Goal: Task Accomplishment & Management: Use online tool/utility

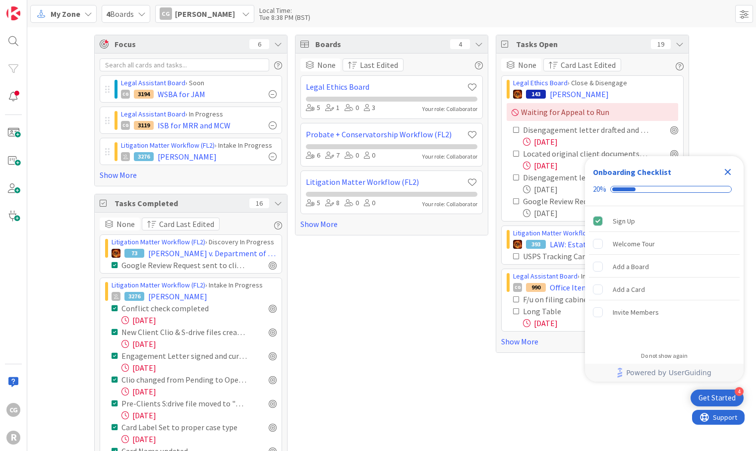
click at [350, 257] on div "Boards 4 None Last Edited Legal Ethics Board 5 1 0 3 Your role: Collaborator Pr…" at bounding box center [391, 315] width 193 height 561
click at [122, 170] on link "Show More" at bounding box center [191, 175] width 182 height 12
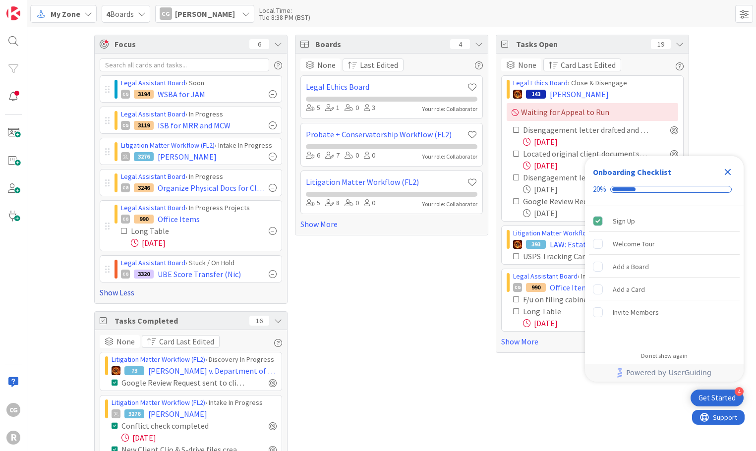
click at [121, 232] on icon at bounding box center [124, 230] width 7 height 7
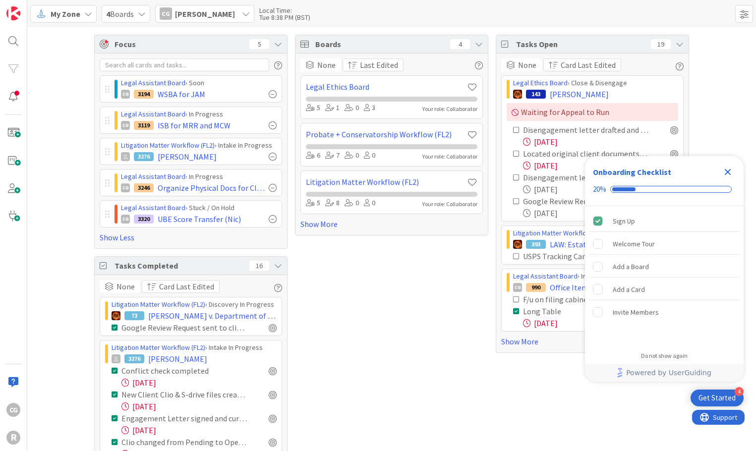
click at [726, 164] on div "Close Checklist" at bounding box center [728, 172] width 16 height 16
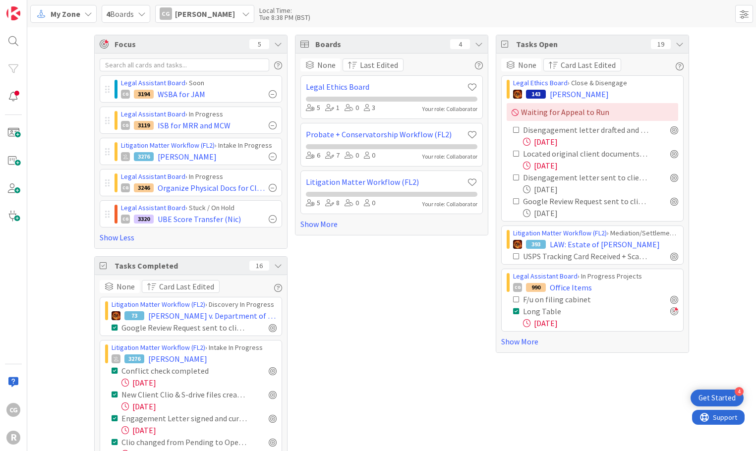
click at [37, 10] on icon at bounding box center [41, 13] width 13 height 13
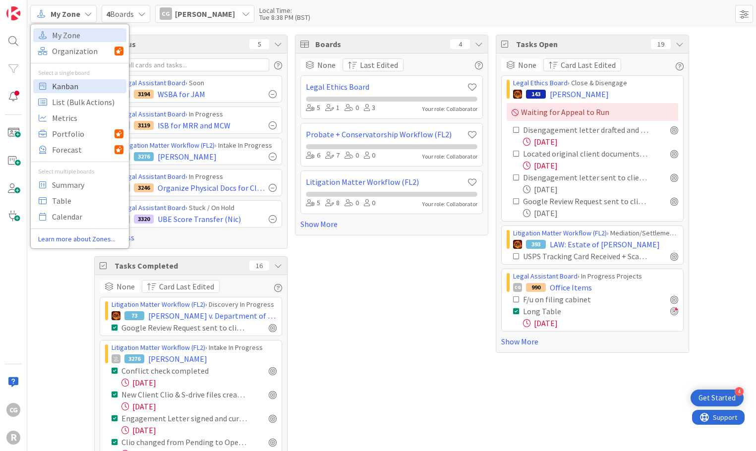
click at [88, 90] on span "Kanban" at bounding box center [87, 86] width 71 height 15
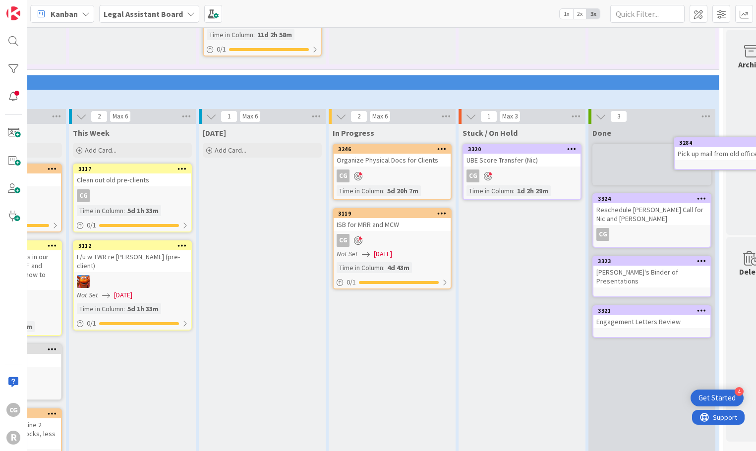
scroll to position [1126, 260]
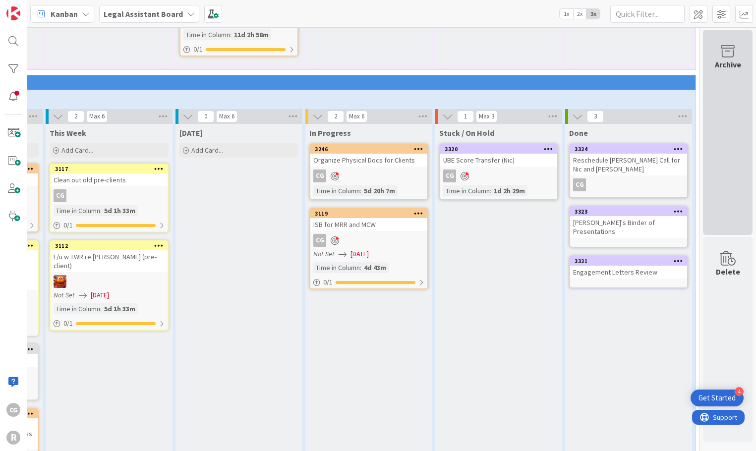
click at [710, 165] on div "Archive" at bounding box center [728, 132] width 50 height 205
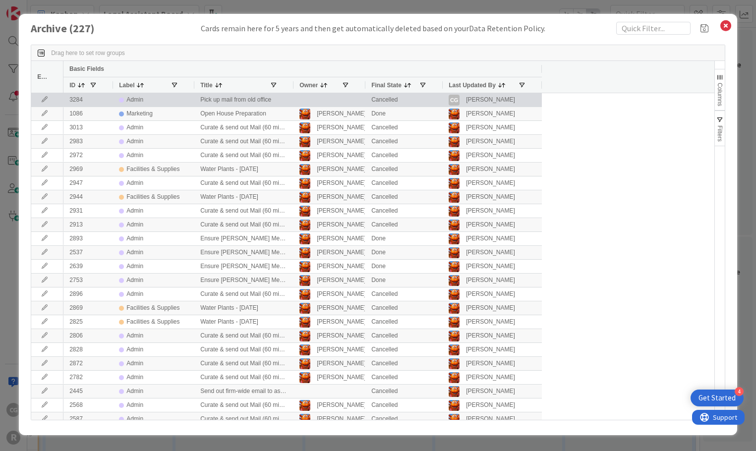
click at [374, 98] on div "Cancelled" at bounding box center [403, 99] width 77 height 13
click at [40, 99] on icon at bounding box center [44, 100] width 15 height 6
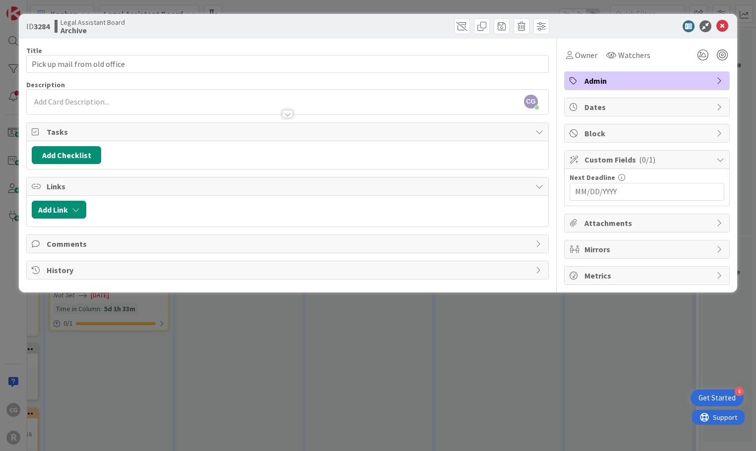
click at [641, 75] on span "Admin" at bounding box center [647, 81] width 127 height 12
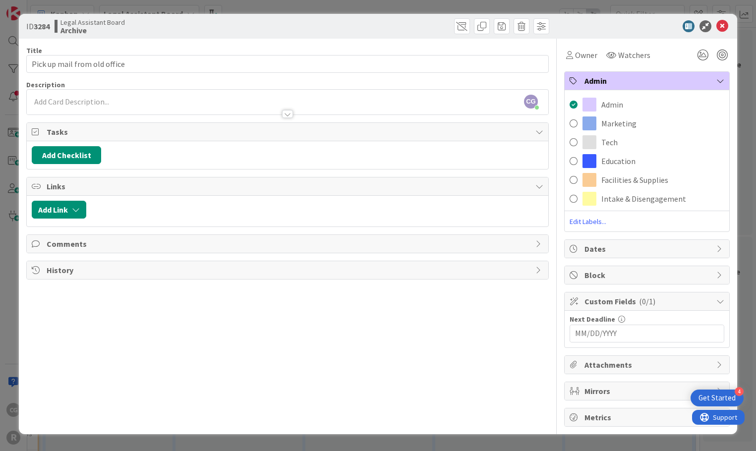
click at [641, 75] on span "Admin" at bounding box center [647, 81] width 127 height 12
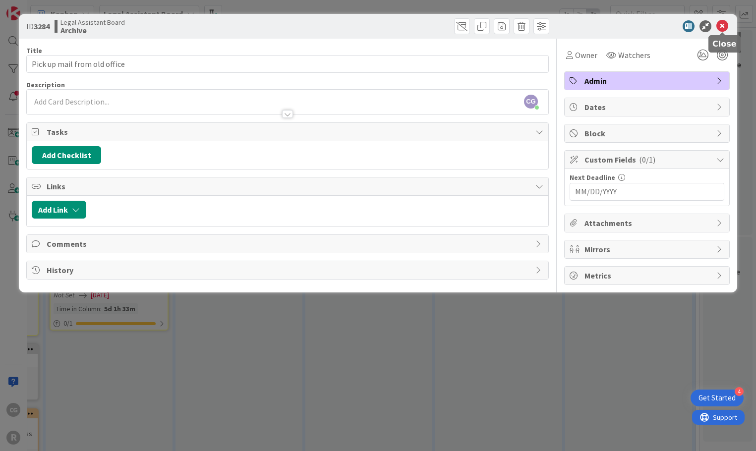
click at [721, 25] on icon at bounding box center [722, 26] width 12 height 12
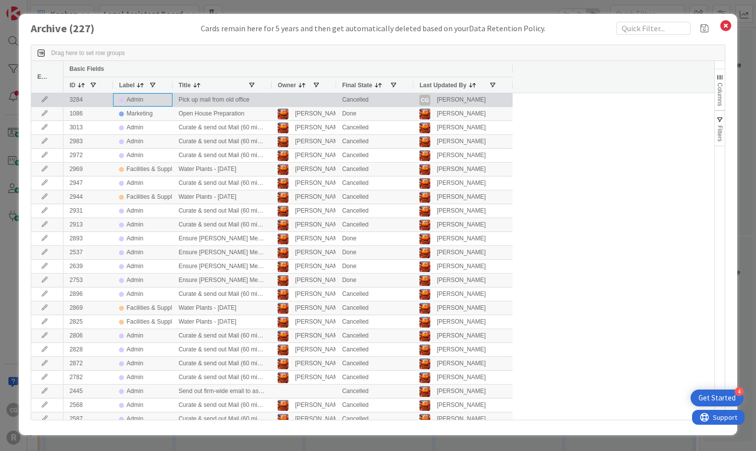
click at [118, 101] on div "Admin" at bounding box center [142, 99] width 59 height 13
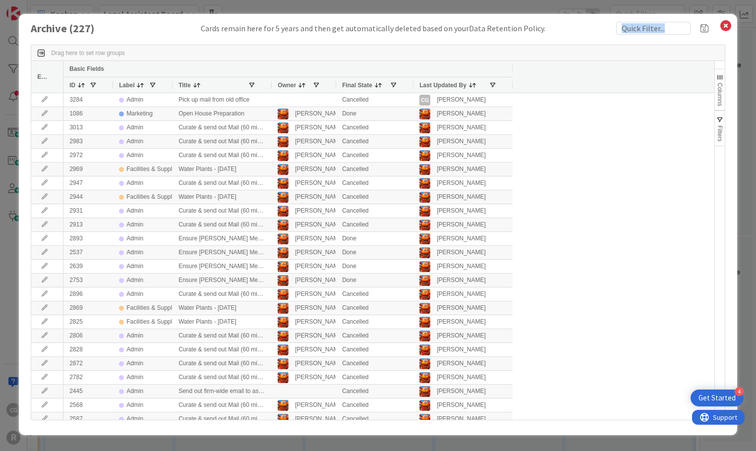
drag, startPoint x: 555, startPoint y: 32, endPoint x: 542, endPoint y: 52, distance: 23.2
click at [542, 52] on div "Archive ( 227 ) Cards remain here for 5 years and then get automatically delete…" at bounding box center [378, 224] width 718 height 421
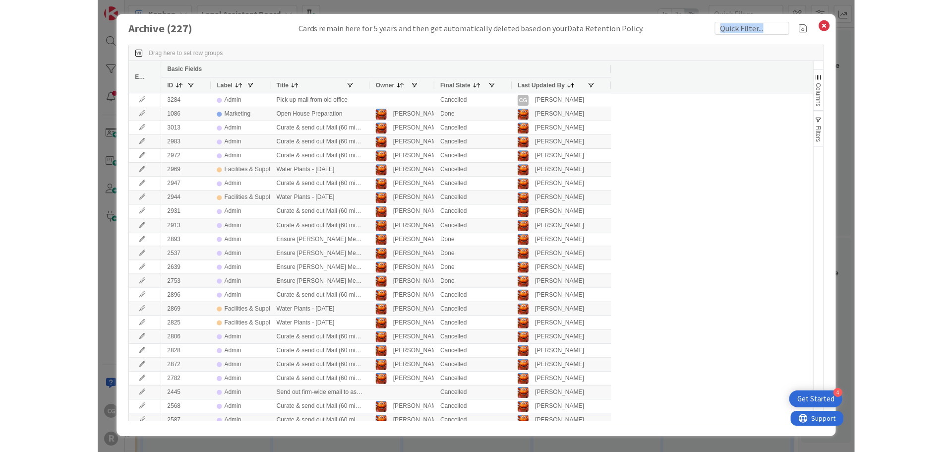
scroll to position [1126, 64]
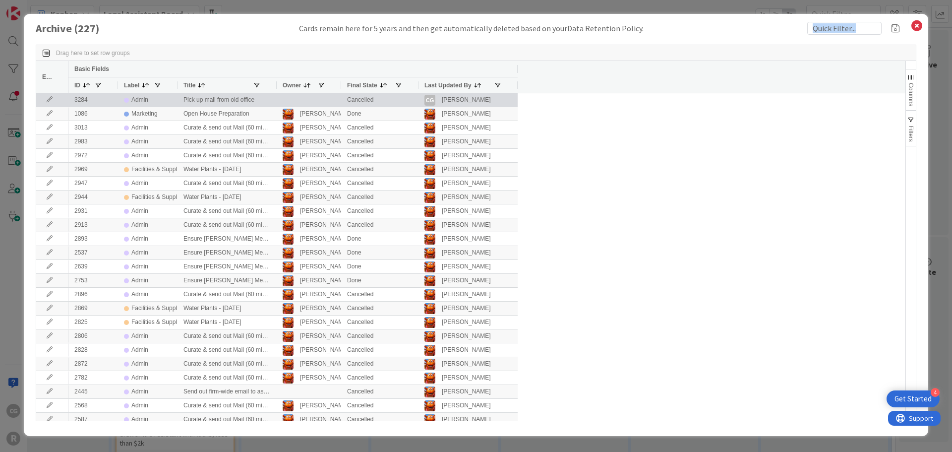
click at [42, 97] on div at bounding box center [52, 99] width 32 height 13
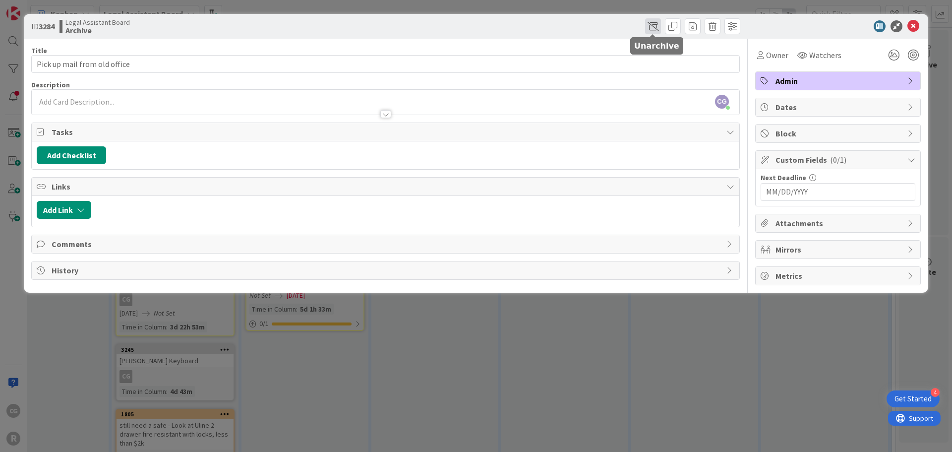
click at [654, 25] on span at bounding box center [653, 26] width 16 height 16
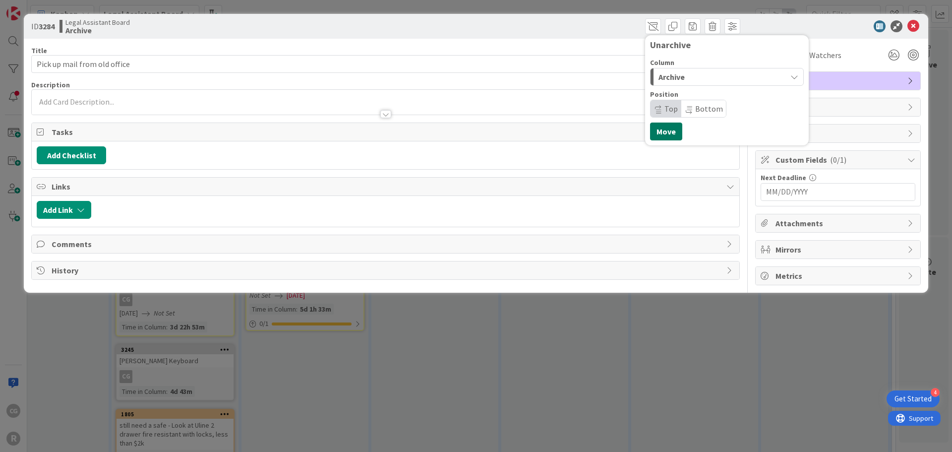
click at [666, 126] on button "Move" at bounding box center [666, 131] width 32 height 18
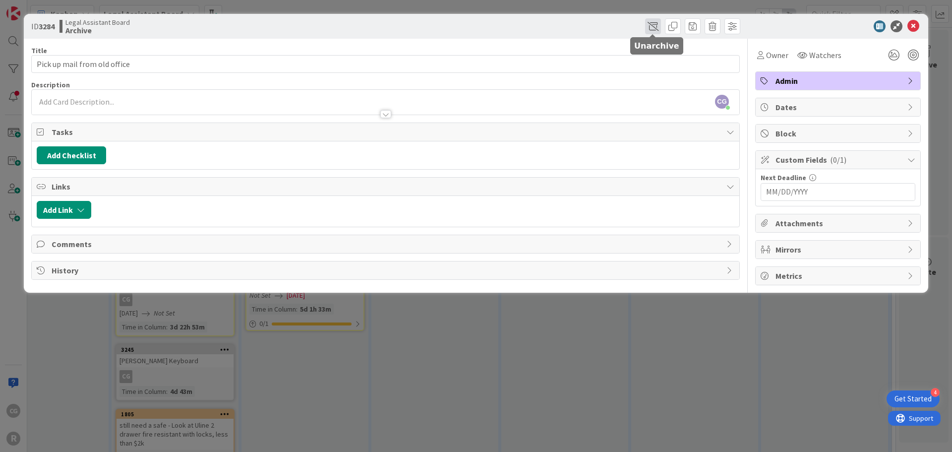
click at [657, 24] on span at bounding box center [653, 26] width 16 height 16
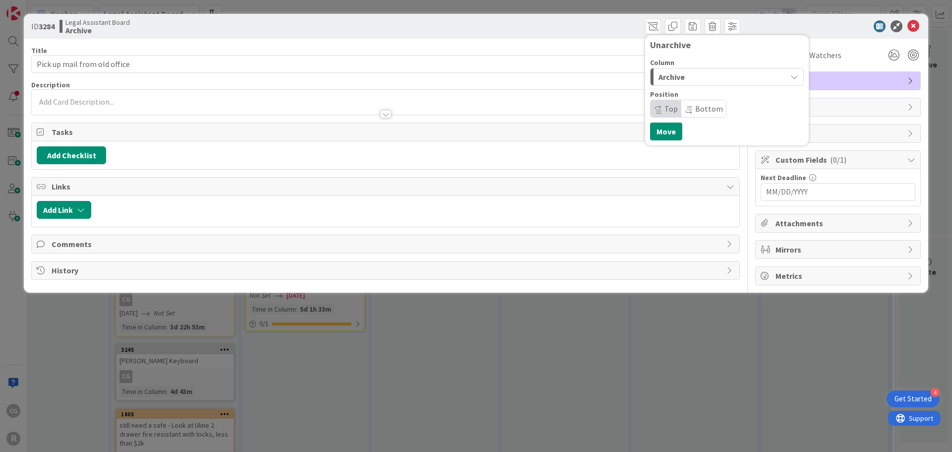
click at [672, 76] on span "Archive" at bounding box center [671, 76] width 26 height 13
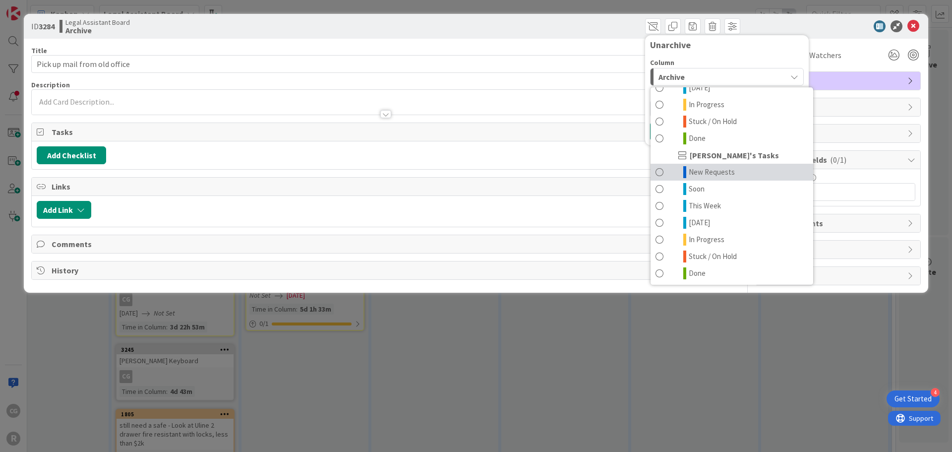
scroll to position [181, 0]
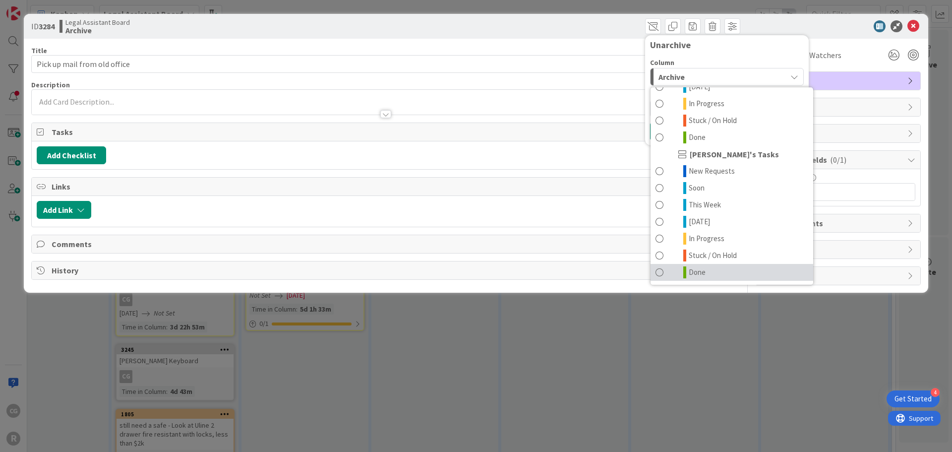
click at [705, 274] on link "Done" at bounding box center [731, 272] width 163 height 17
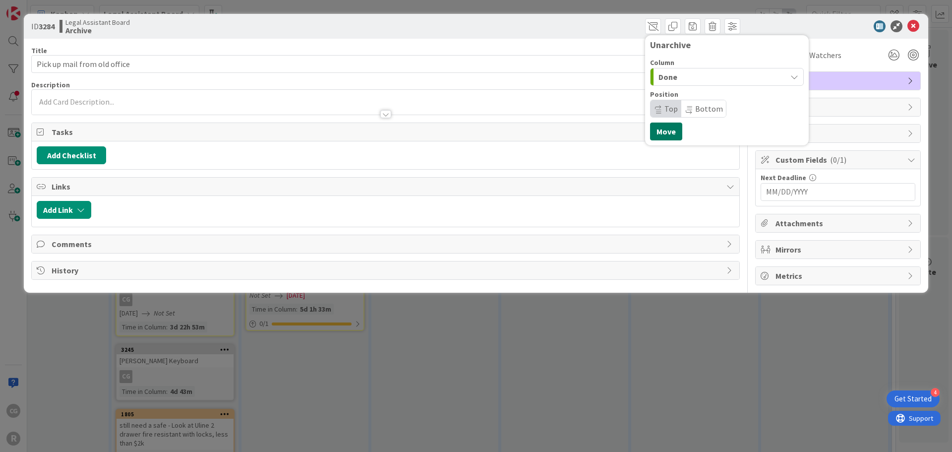
click at [666, 136] on button "Move" at bounding box center [666, 131] width 32 height 18
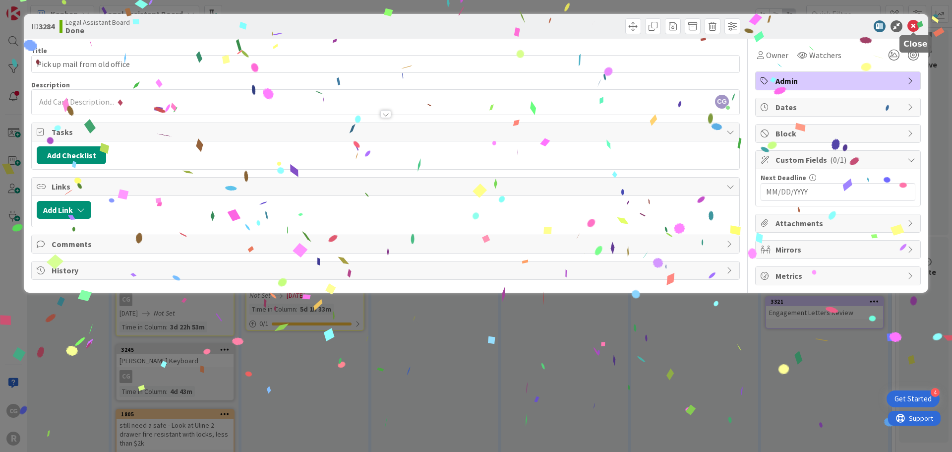
click at [755, 28] on icon at bounding box center [913, 26] width 12 height 12
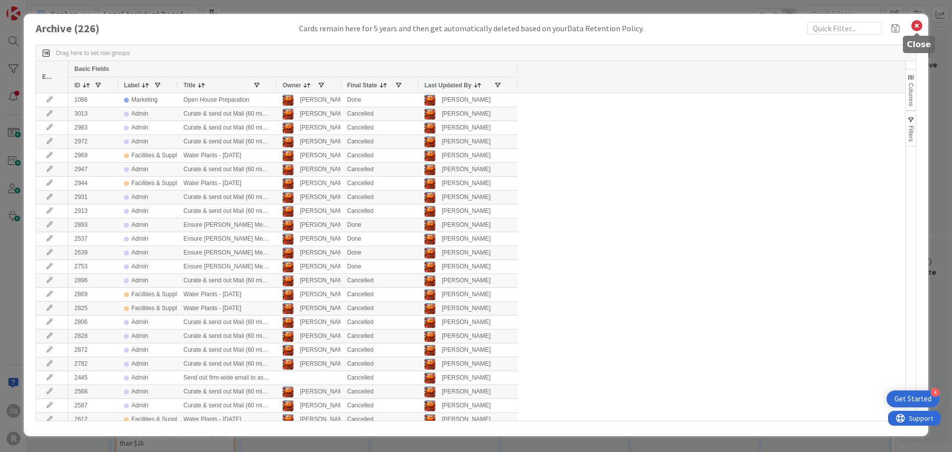
click at [755, 25] on icon at bounding box center [916, 26] width 13 height 14
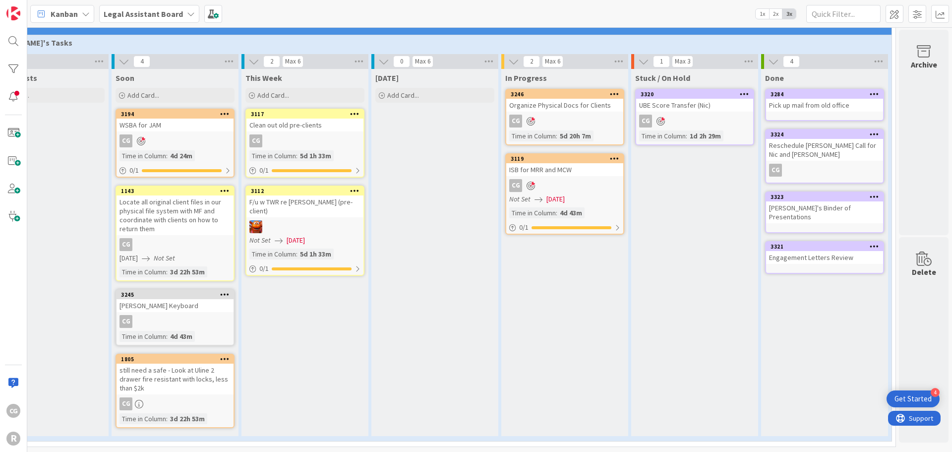
scroll to position [1188, 64]
click at [220, 290] on icon at bounding box center [224, 293] width 9 height 7
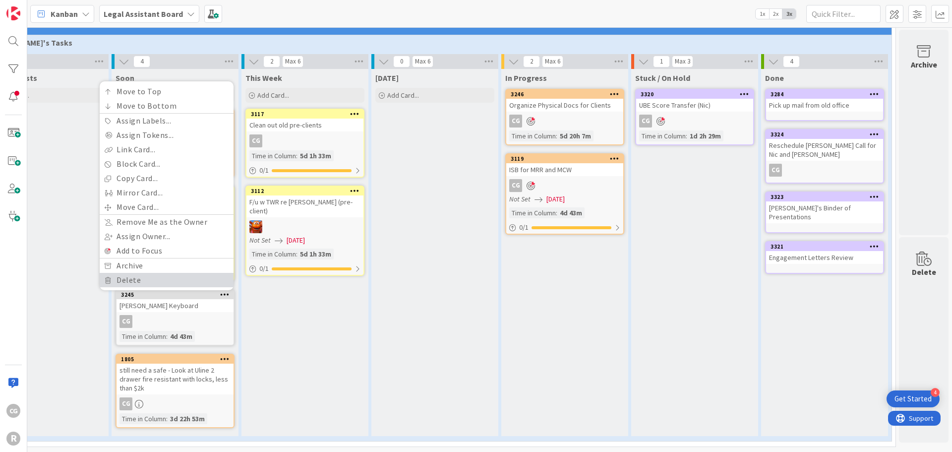
click at [173, 273] on link "Delete" at bounding box center [167, 280] width 134 height 14
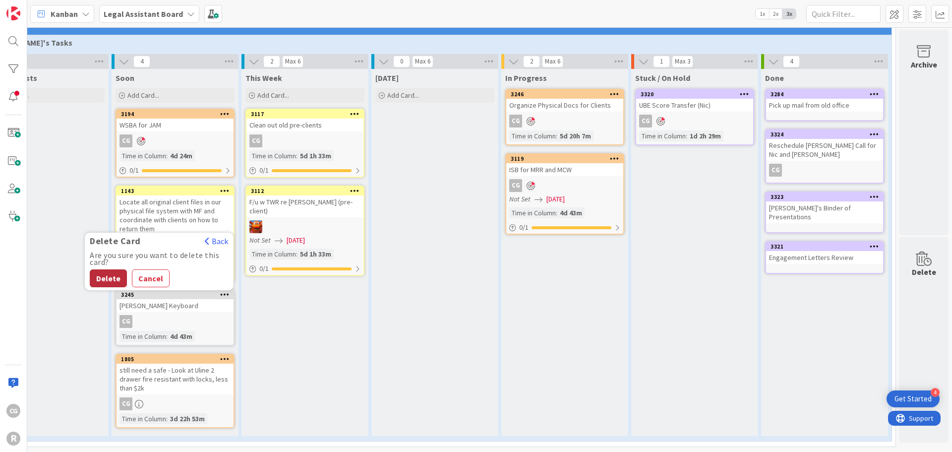
click at [103, 273] on button "Delete" at bounding box center [108, 278] width 37 height 18
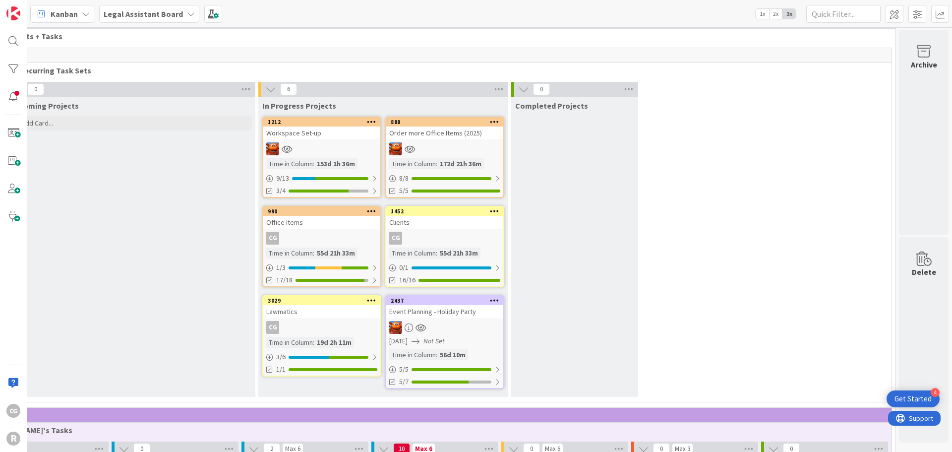
scroll to position [0, 64]
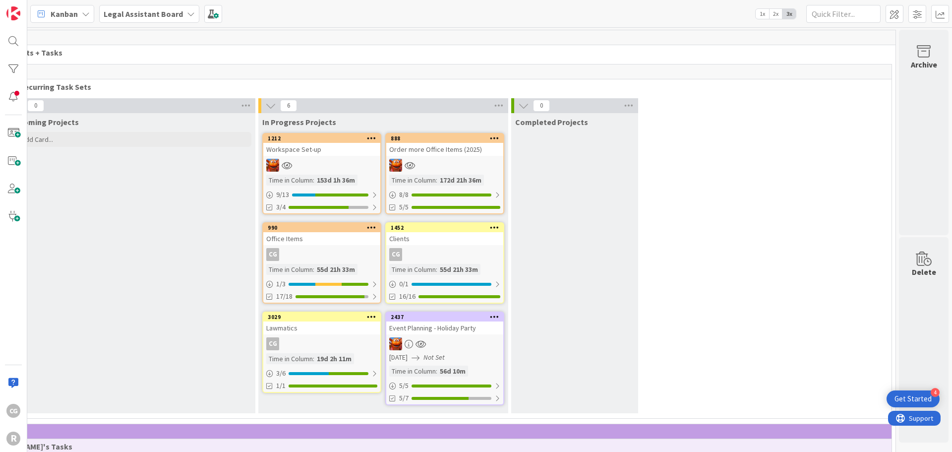
click at [44, 7] on icon at bounding box center [41, 13] width 13 height 13
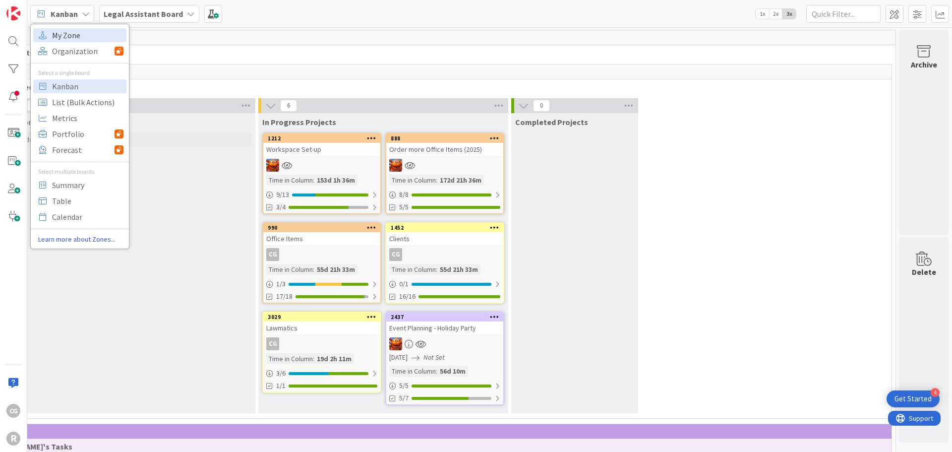
click at [84, 40] on span "My Zone" at bounding box center [87, 35] width 71 height 15
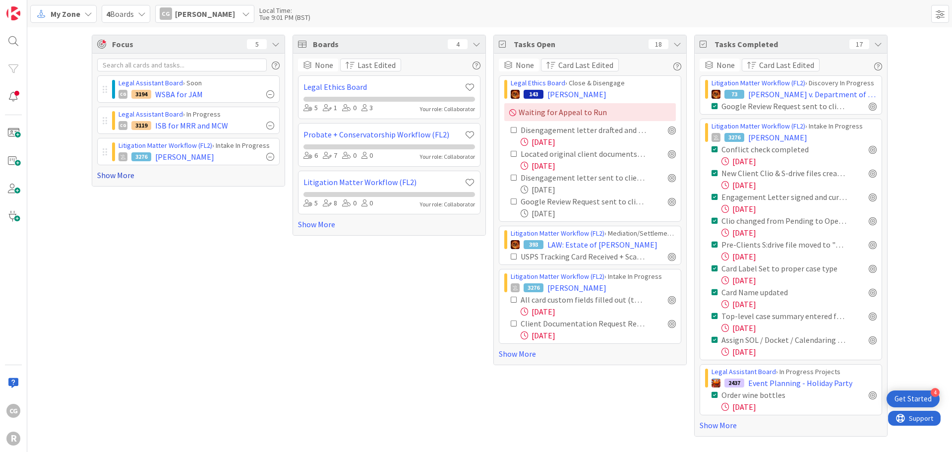
click at [121, 174] on link "Show More" at bounding box center [188, 175] width 182 height 12
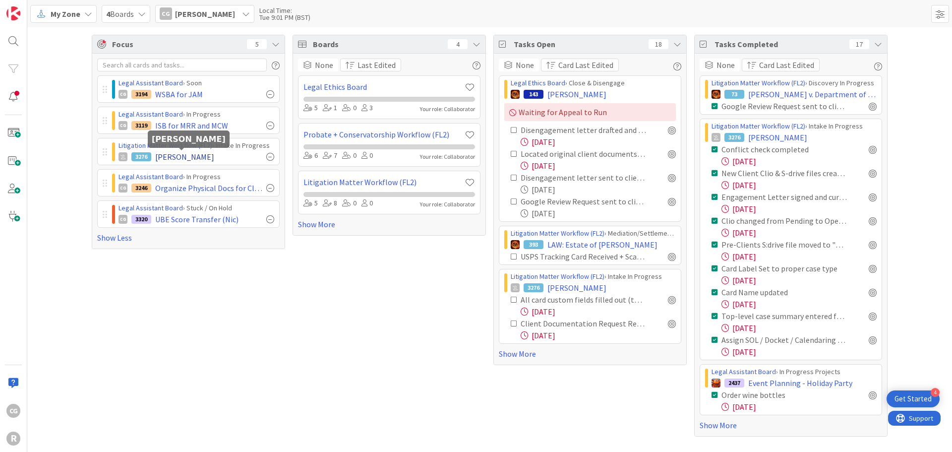
click at [195, 157] on span "[PERSON_NAME]" at bounding box center [184, 157] width 59 height 12
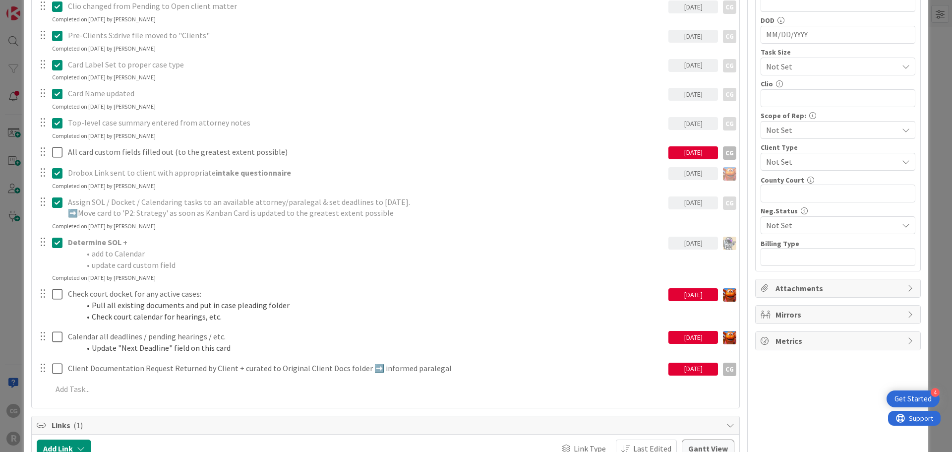
scroll to position [397, 0]
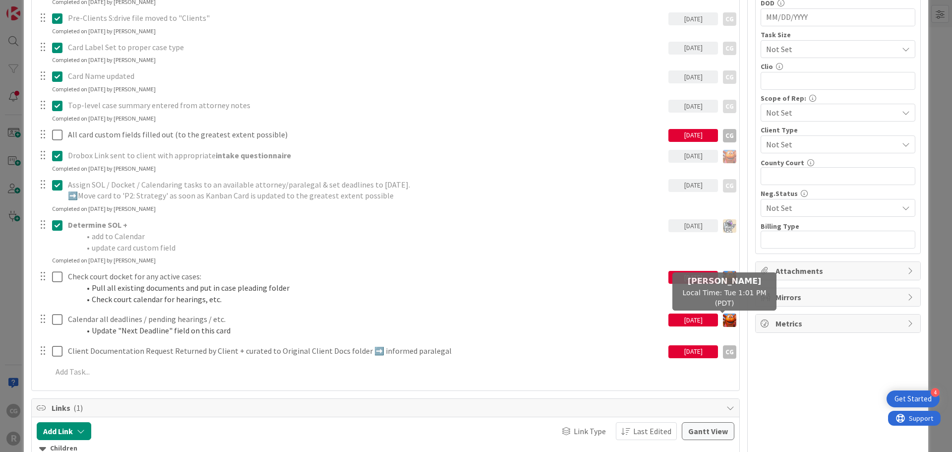
click at [723, 321] on img at bounding box center [729, 319] width 13 height 13
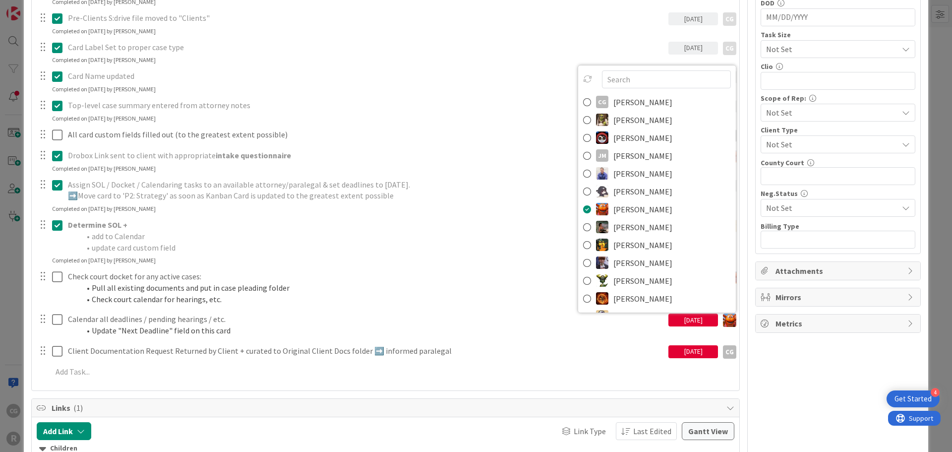
click at [755, 347] on div "Owner CG 1 [US_STATE] Dates Block Custom Fields ( 1/15 ) Priority Hot List (Tas…" at bounding box center [838, 109] width 166 height 935
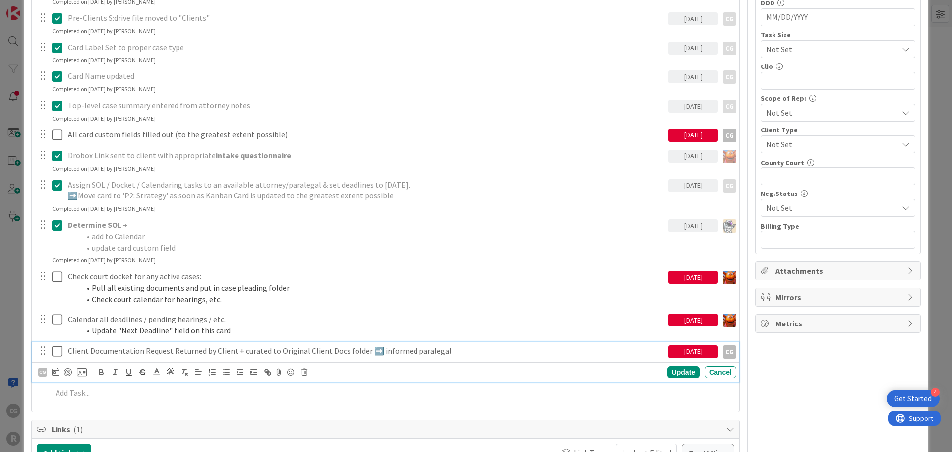
click at [55, 351] on icon at bounding box center [57, 351] width 10 height 12
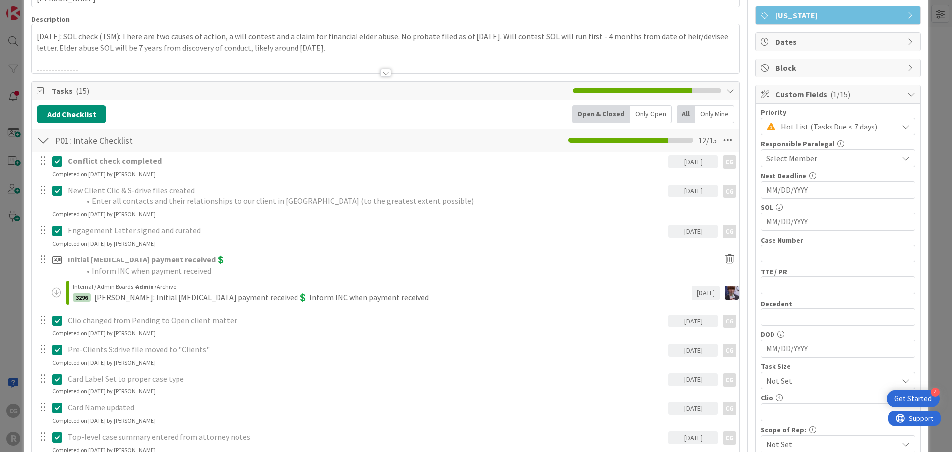
scroll to position [0, 0]
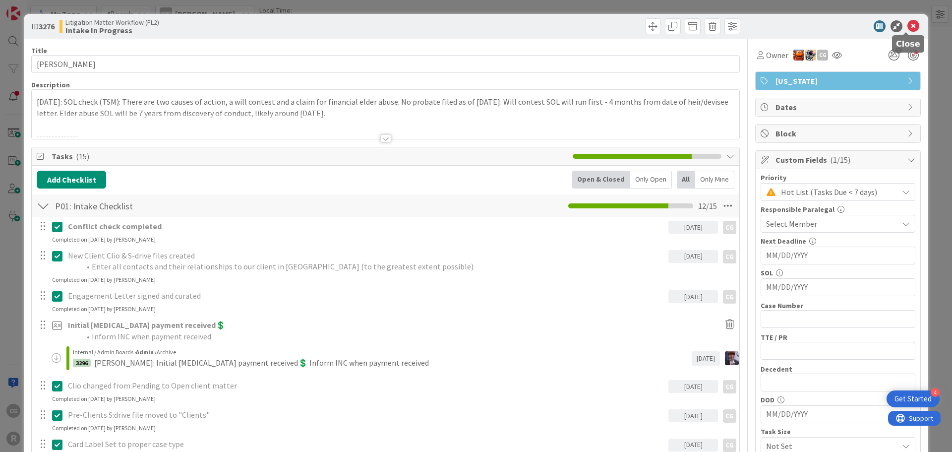
click at [755, 23] on icon at bounding box center [913, 26] width 12 height 12
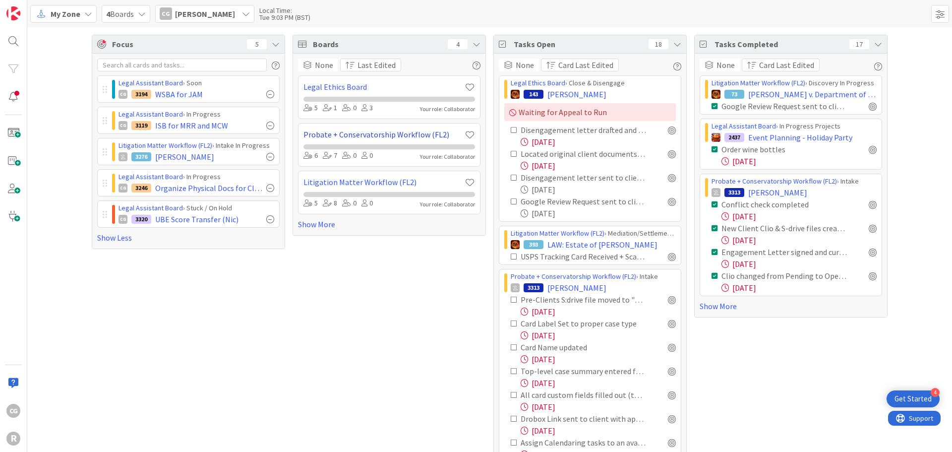
click at [399, 133] on link "Probate + Conservatorship Workflow (FL2)" at bounding box center [383, 134] width 161 height 12
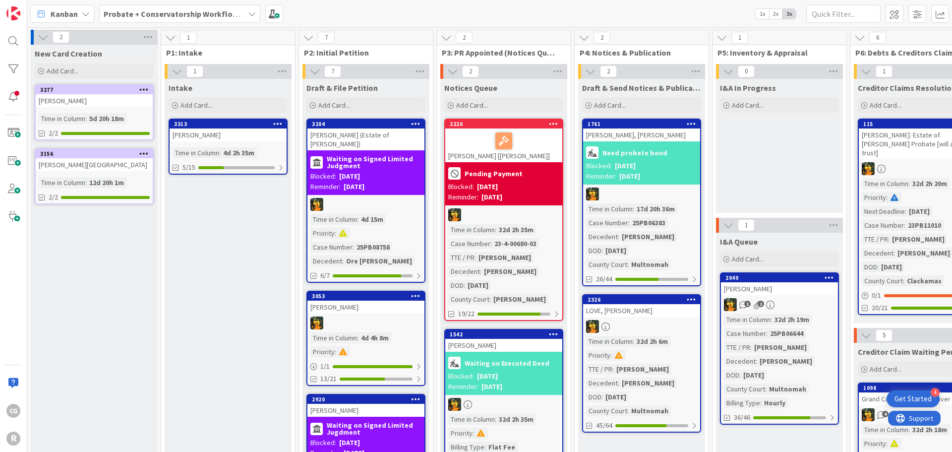
click at [230, 139] on div "[PERSON_NAME]" at bounding box center [228, 134] width 117 height 13
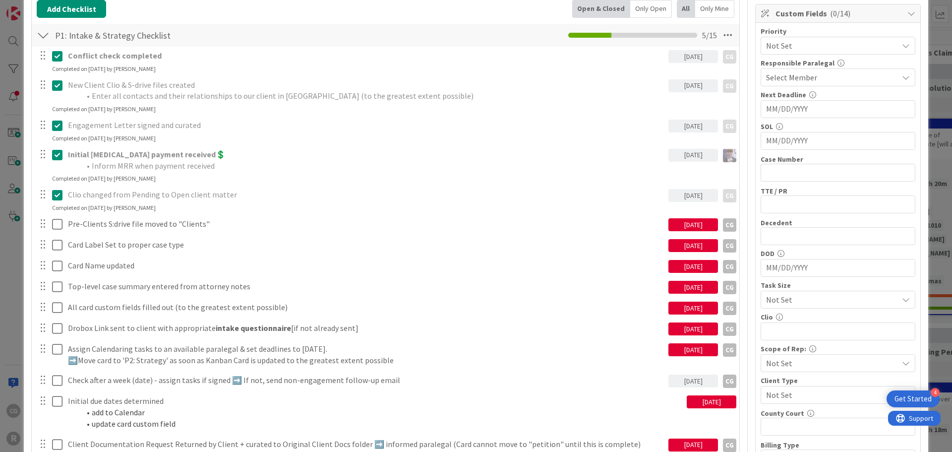
scroll to position [149, 0]
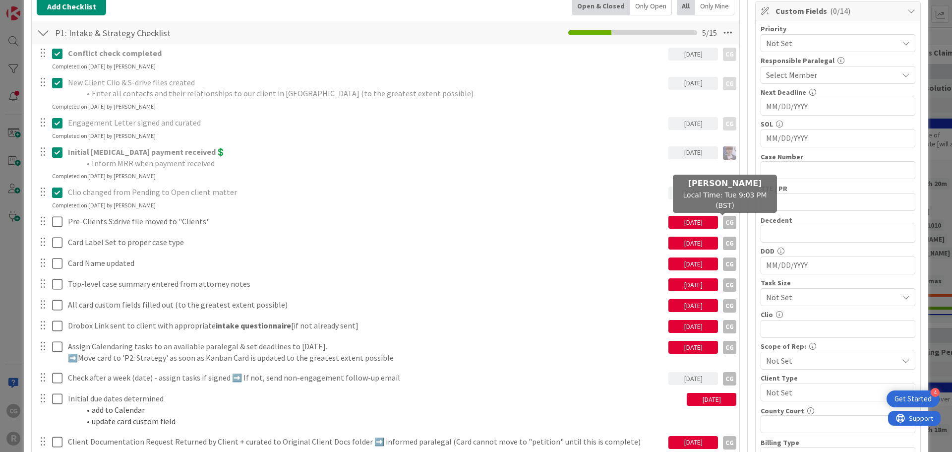
click at [723, 223] on div "CG" at bounding box center [729, 222] width 13 height 13
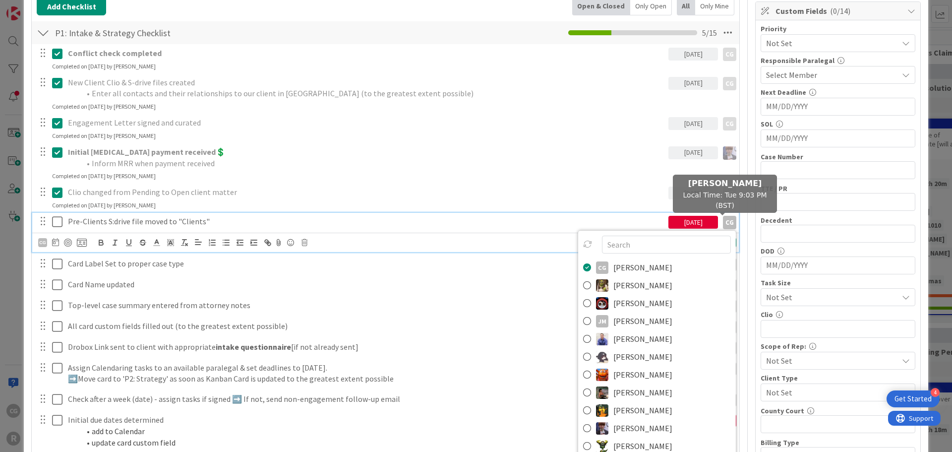
drag, startPoint x: 718, startPoint y: 222, endPoint x: 138, endPoint y: 225, distance: 579.9
click at [138, 225] on p "Pre-Clients S:drive file moved to "Clients"" at bounding box center [366, 221] width 596 height 11
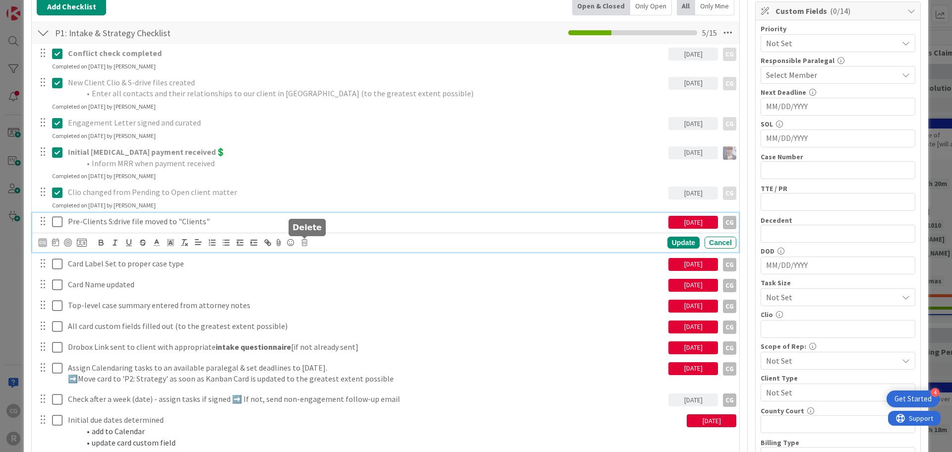
click at [304, 241] on icon at bounding box center [304, 242] width 6 height 7
click at [350, 286] on div "Delete Cancel" at bounding box center [385, 285] width 149 height 18
click at [348, 287] on div "Delete Cancel" at bounding box center [385, 285] width 149 height 18
click at [336, 285] on div "Delete" at bounding box center [329, 285] width 37 height 18
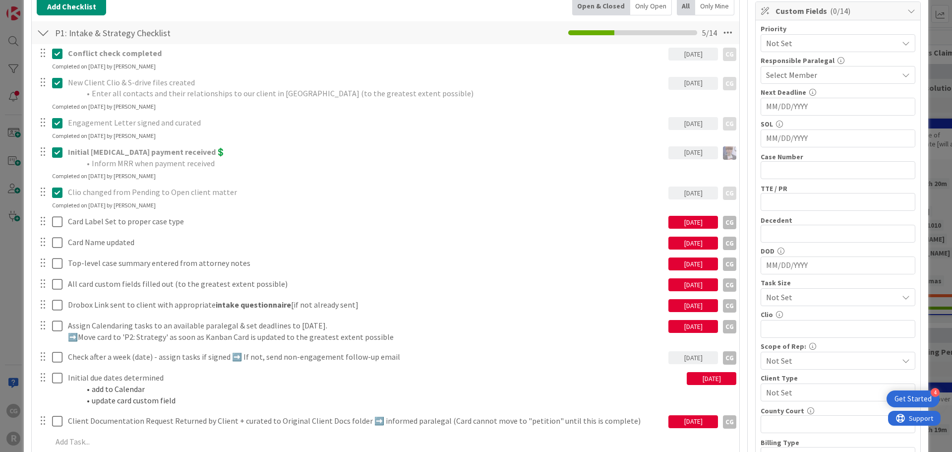
click at [255, 232] on div "Conflict check completed [DATE] CG CG Update Cancel Completed on [DATE] by [PER…" at bounding box center [385, 249] width 697 height 410
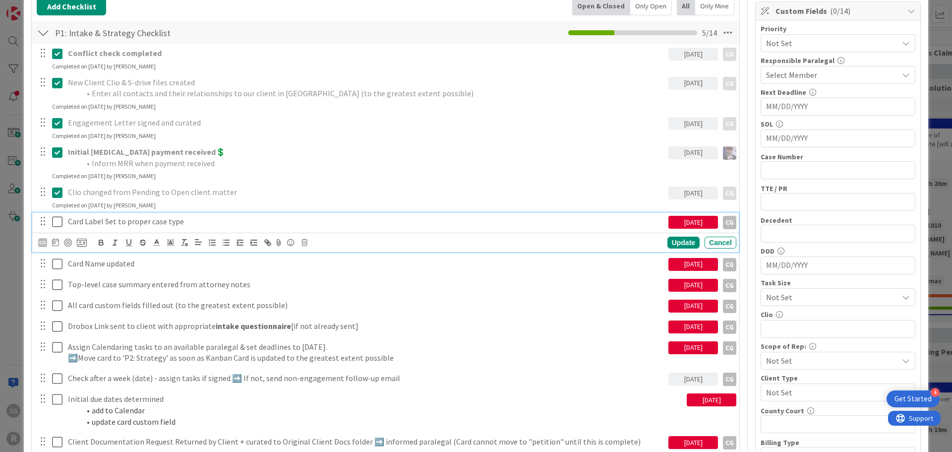
click at [255, 224] on p "Card Label Set to proper case type" at bounding box center [366, 221] width 596 height 11
click at [305, 240] on icon at bounding box center [304, 242] width 6 height 7
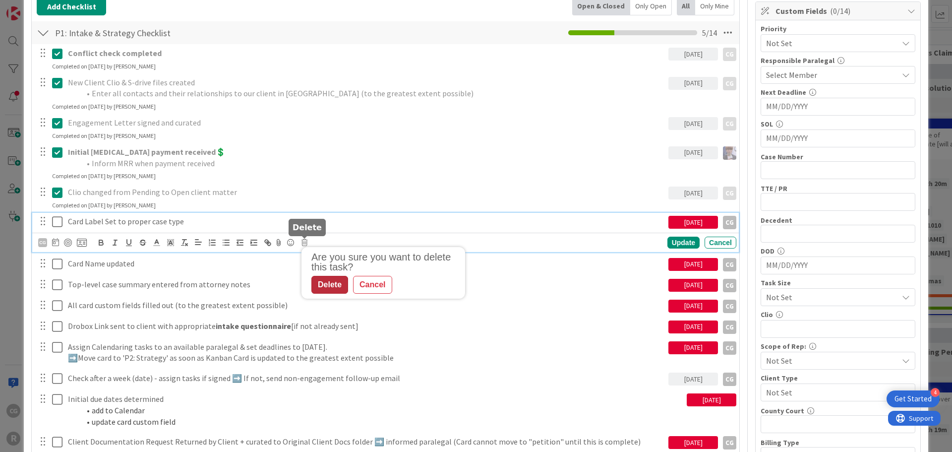
click at [320, 280] on div "Delete" at bounding box center [329, 285] width 37 height 18
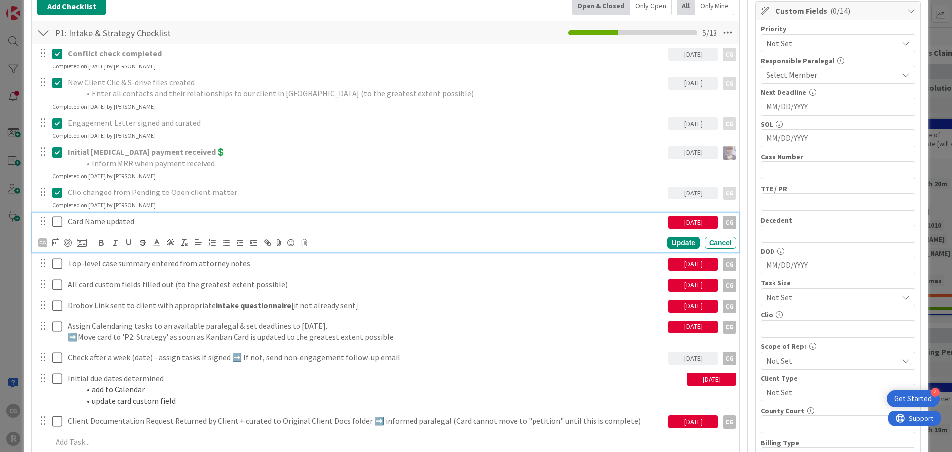
click at [211, 226] on p "Card Name updated" at bounding box center [366, 221] width 596 height 11
click at [318, 194] on p "Clio changed from Pending to Open client matter" at bounding box center [366, 191] width 596 height 11
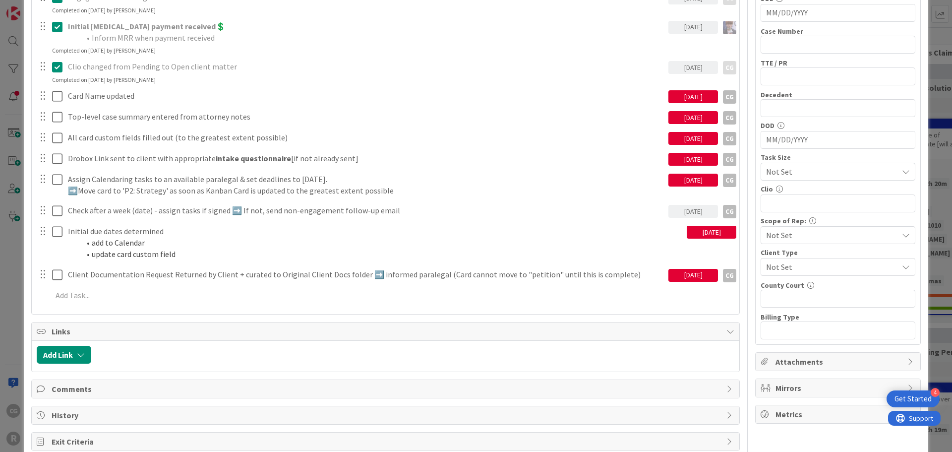
scroll to position [294, 0]
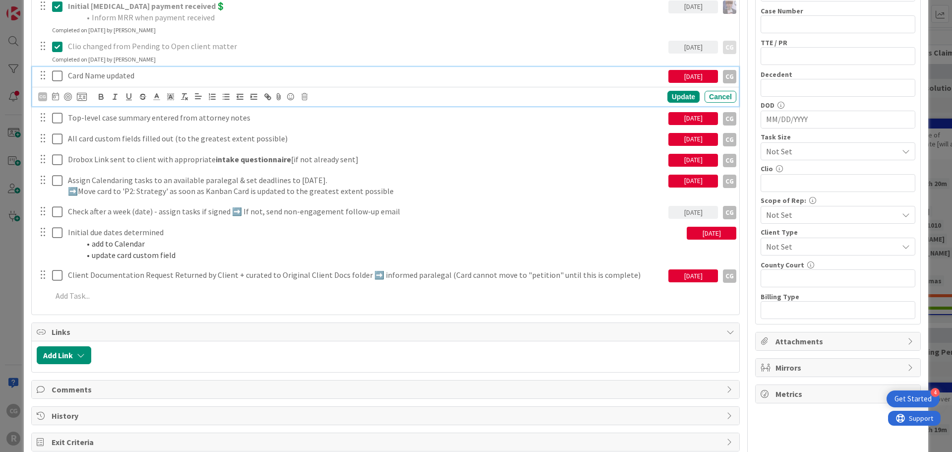
click at [60, 76] on icon at bounding box center [57, 76] width 10 height 12
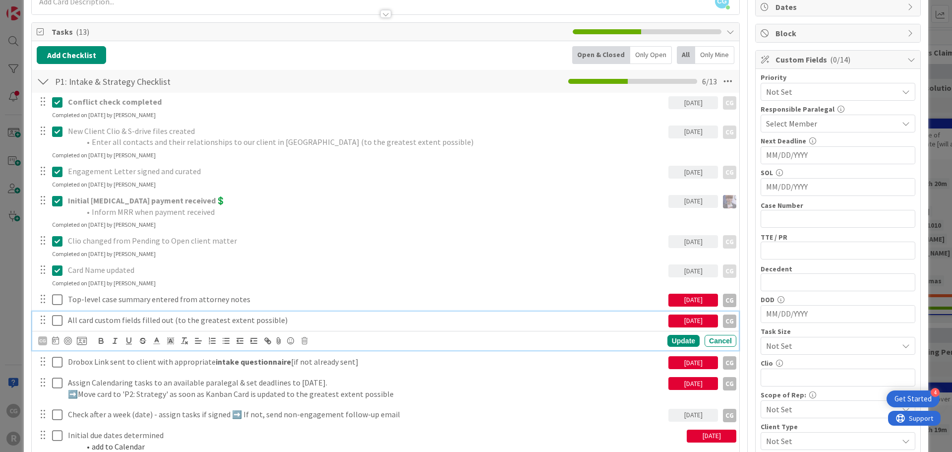
scroll to position [149, 0]
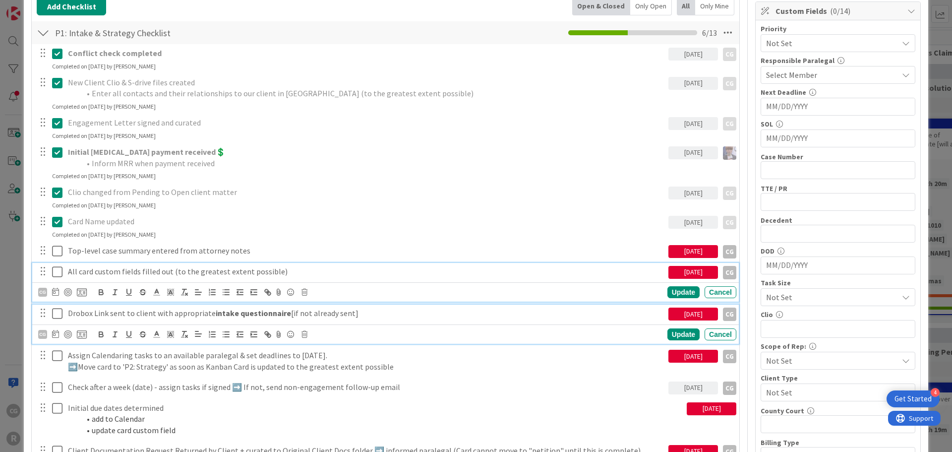
click at [281, 314] on strong "intake questionnaire" at bounding box center [253, 313] width 75 height 10
drag, startPoint x: 180, startPoint y: 293, endPoint x: 315, endPoint y: 296, distance: 134.8
click at [319, 296] on div "CG Update Cancel" at bounding box center [387, 292] width 698 height 14
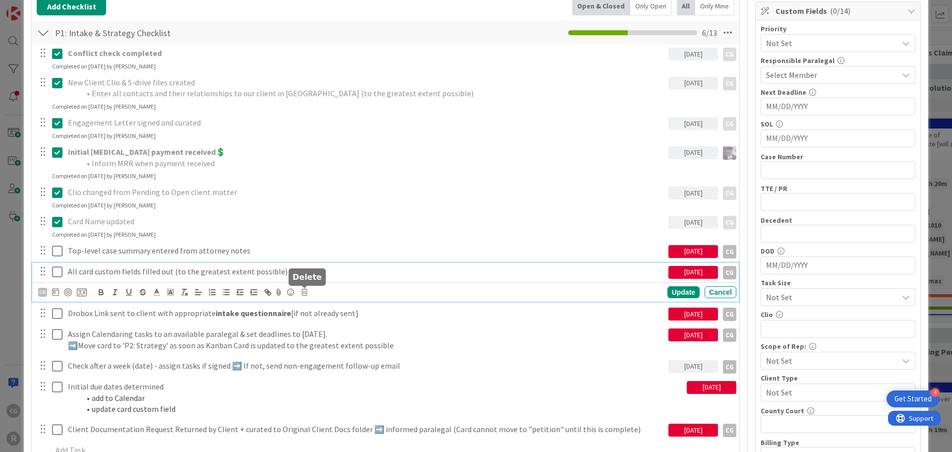
click at [303, 292] on icon at bounding box center [304, 291] width 6 height 7
click at [326, 333] on div "Delete" at bounding box center [329, 334] width 37 height 18
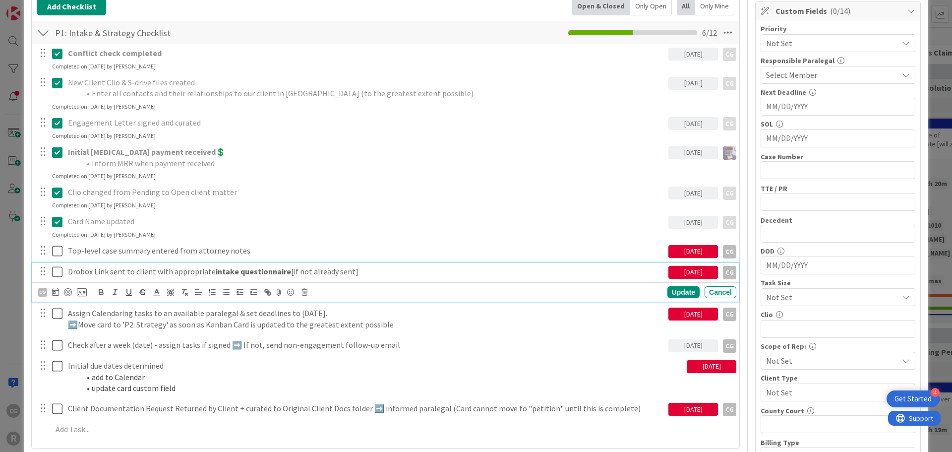
click at [307, 288] on body "4 Get Started CG R Kanban Probate + Conservatorship Workflow (FL2) 1x 2x 3x 2 N…" at bounding box center [476, 226] width 952 height 452
click at [304, 292] on icon at bounding box center [304, 291] width 6 height 7
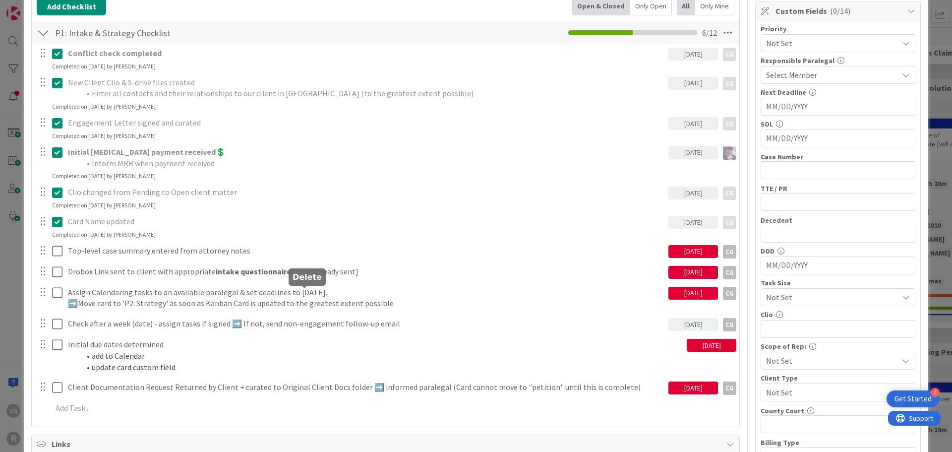
click at [329, 337] on div "Conflict check completed [DATE] CG CG Update Cancel Completed on [DATE] by [PER…" at bounding box center [385, 232] width 697 height 376
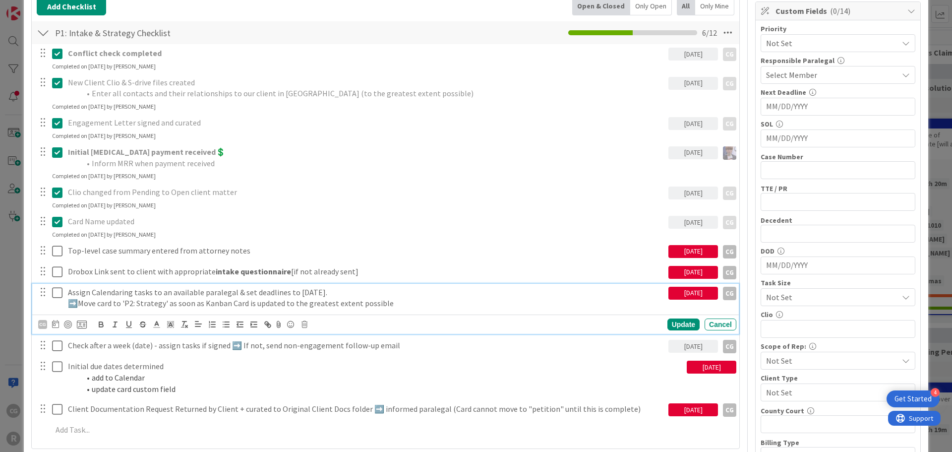
click at [304, 320] on body "4 Get Started CG R Kanban Probate + Conservatorship Workflow (FL2) 1x 2x 3x 2 N…" at bounding box center [476, 226] width 952 height 452
click at [305, 322] on icon at bounding box center [304, 324] width 6 height 7
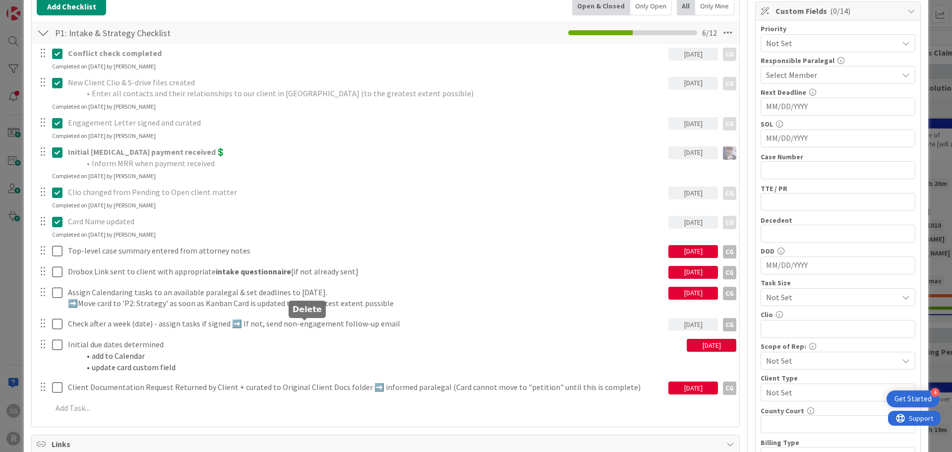
click at [327, 365] on div "Conflict check completed [DATE] CG CG Update Cancel Completed on [DATE] by [PER…" at bounding box center [385, 232] width 697 height 376
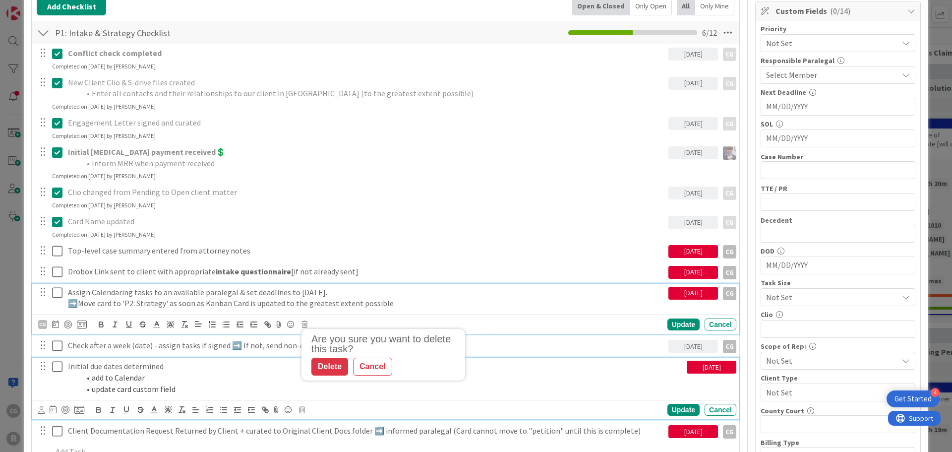
drag, startPoint x: 192, startPoint y: 349, endPoint x: 525, endPoint y: 311, distance: 335.8
click at [525, 311] on div "Assign Calendaring tasks to an available paralegal & set deadlines to [DATE]. ➡…" at bounding box center [366, 298] width 604 height 28
click at [330, 370] on p "Initial due dates determined" at bounding box center [375, 365] width 615 height 11
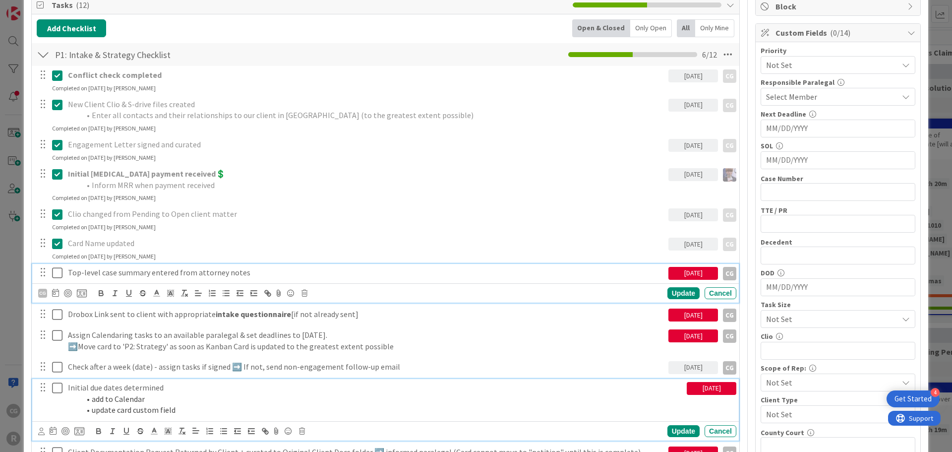
click at [250, 279] on div "Top-level case summary entered from attorney notes [DATE] CG CG Update Cancel" at bounding box center [385, 283] width 706 height 39
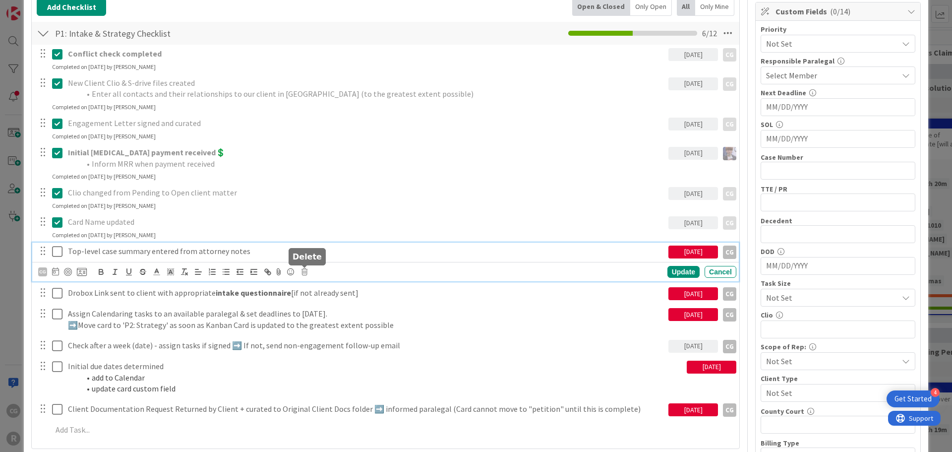
click at [305, 273] on icon at bounding box center [304, 271] width 6 height 7
click at [332, 314] on div "Delete" at bounding box center [329, 314] width 37 height 18
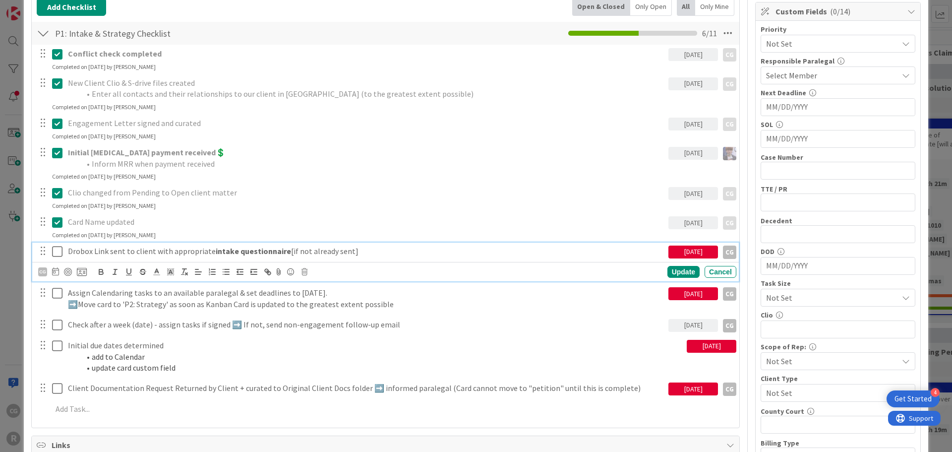
click at [358, 256] on p "Drobox Link sent to client with appropriate intake questionnaire [if not alread…" at bounding box center [366, 250] width 596 height 11
click at [303, 273] on icon at bounding box center [304, 271] width 6 height 7
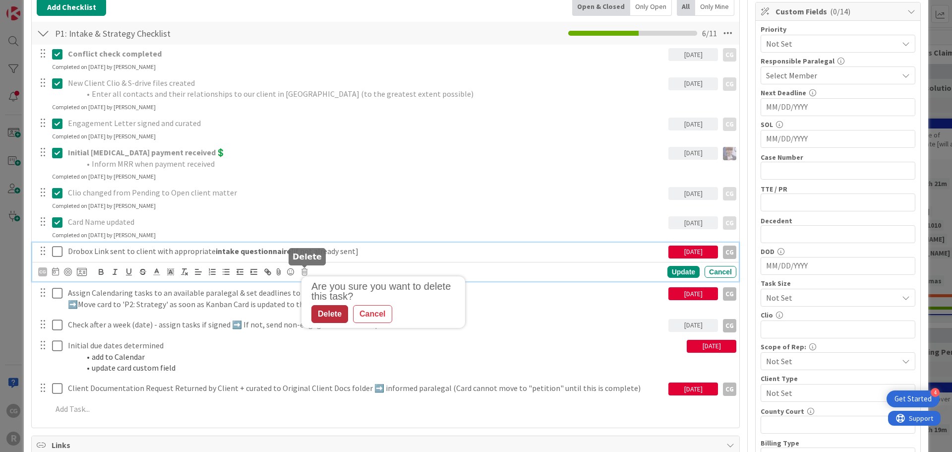
click at [322, 315] on div "Delete" at bounding box center [329, 314] width 37 height 18
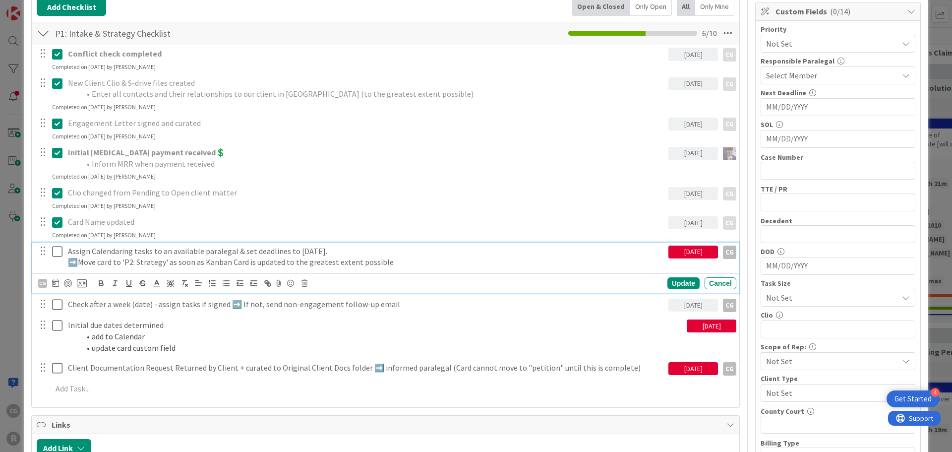
click at [311, 264] on p "➡️Move card to 'P2: Strategy' as soon as Kanban Card is updated to the greatest…" at bounding box center [366, 261] width 596 height 11
click at [306, 281] on icon at bounding box center [304, 283] width 6 height 7
click at [329, 321] on div "Delete" at bounding box center [329, 325] width 37 height 18
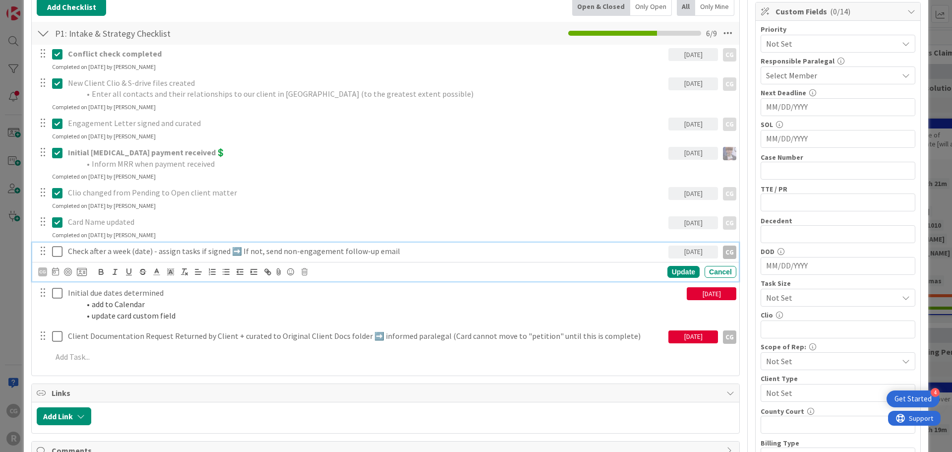
click at [288, 253] on p "Check after a week (date) - assign tasks if signed ➡️ If not, send non-engageme…" at bounding box center [366, 250] width 596 height 11
click at [303, 272] on icon at bounding box center [304, 271] width 6 height 7
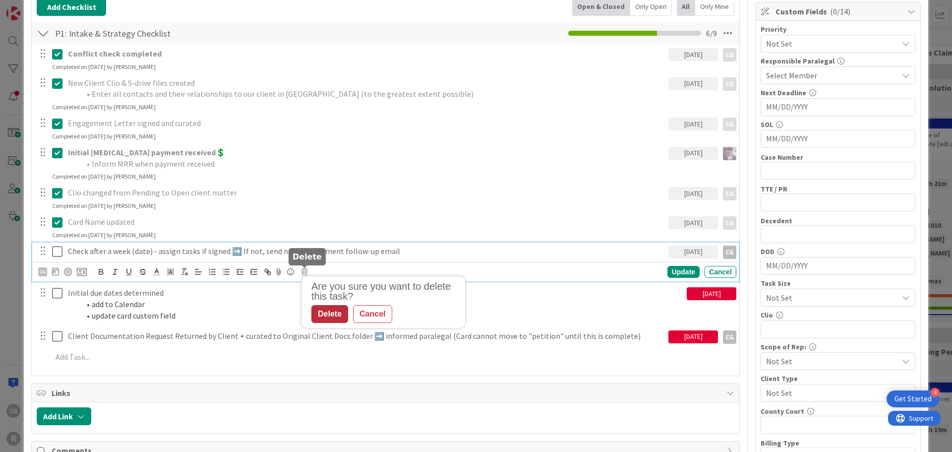
click at [320, 317] on div "Delete" at bounding box center [329, 314] width 37 height 18
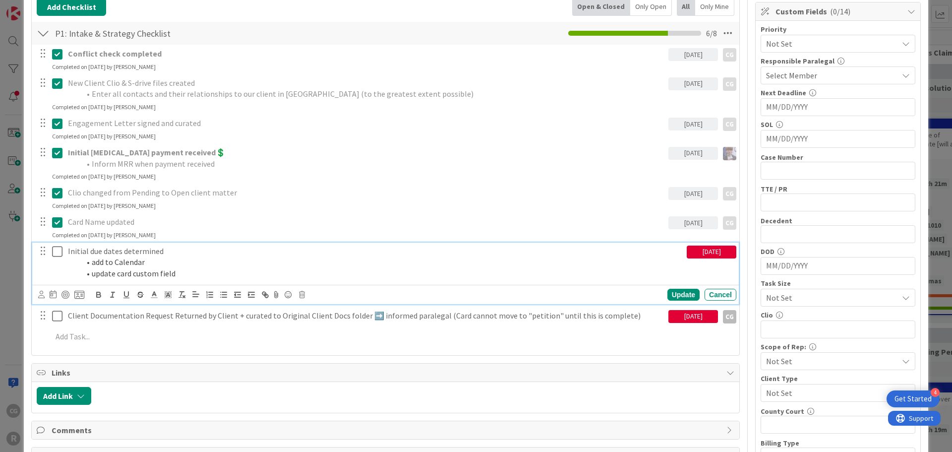
click at [264, 257] on li "add to Calendar" at bounding box center [381, 261] width 603 height 11
click at [305, 293] on icon at bounding box center [302, 294] width 6 height 7
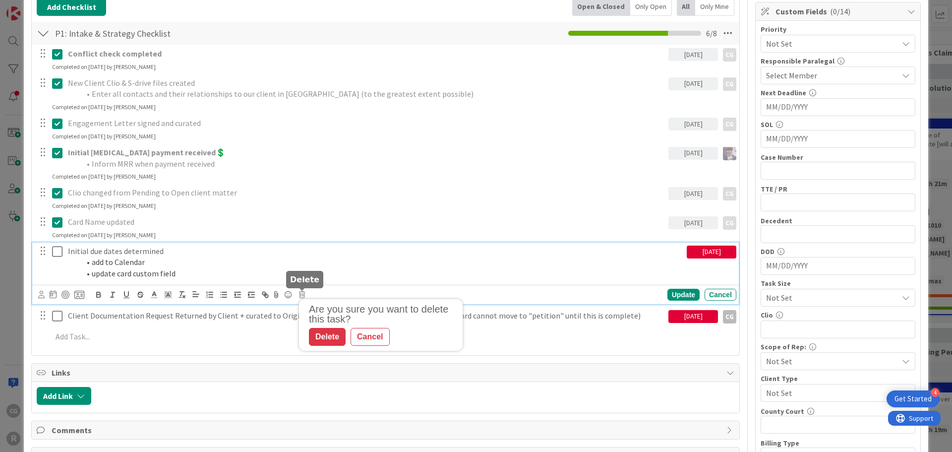
click at [317, 330] on div "Delete" at bounding box center [327, 337] width 37 height 18
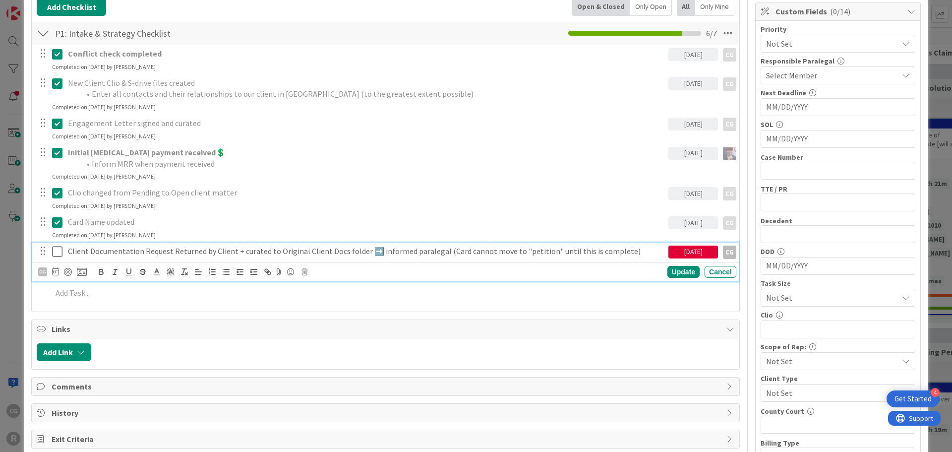
click at [276, 251] on p "Client Documentation Request Returned by Client + curated to Original Client Do…" at bounding box center [366, 250] width 596 height 11
click at [300, 274] on div "CG Update Cancel" at bounding box center [387, 272] width 698 height 14
click at [303, 272] on icon at bounding box center [304, 271] width 6 height 7
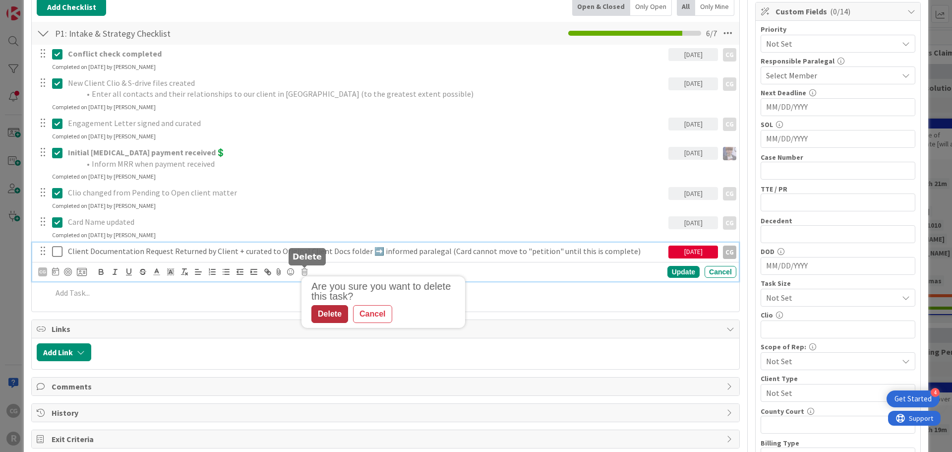
click at [331, 312] on div "Delete" at bounding box center [329, 314] width 37 height 18
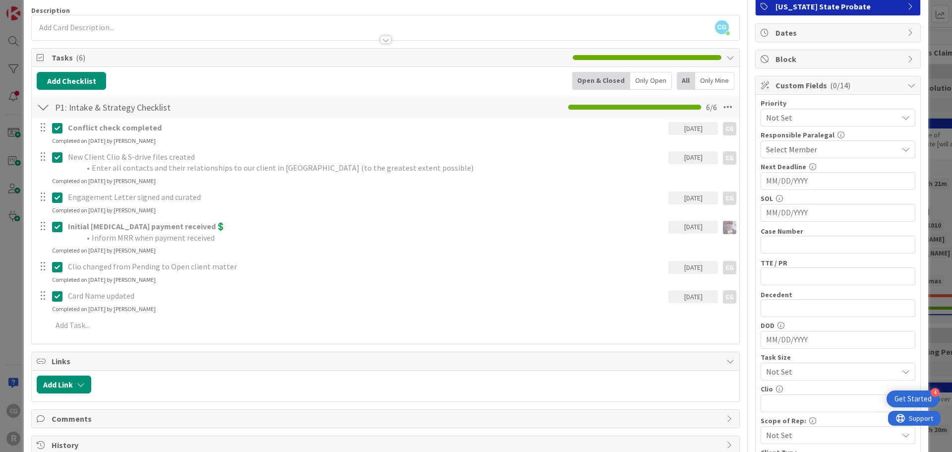
scroll to position [0, 0]
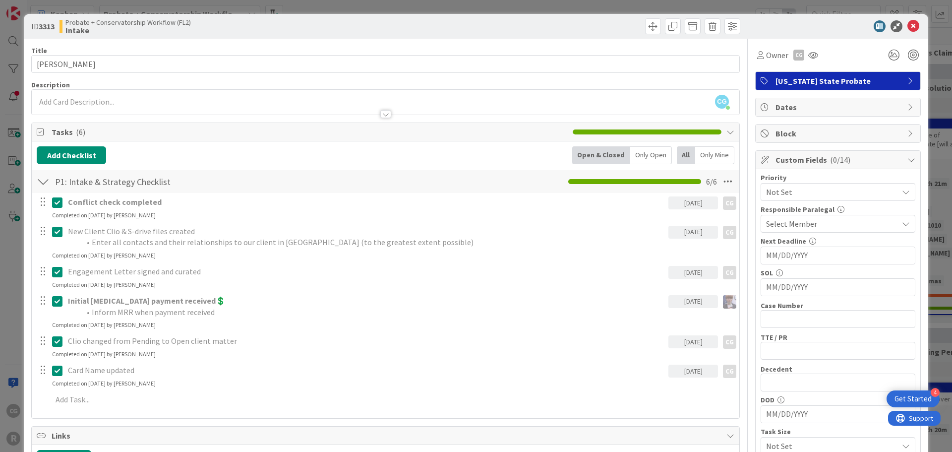
click at [41, 182] on div at bounding box center [43, 181] width 13 height 18
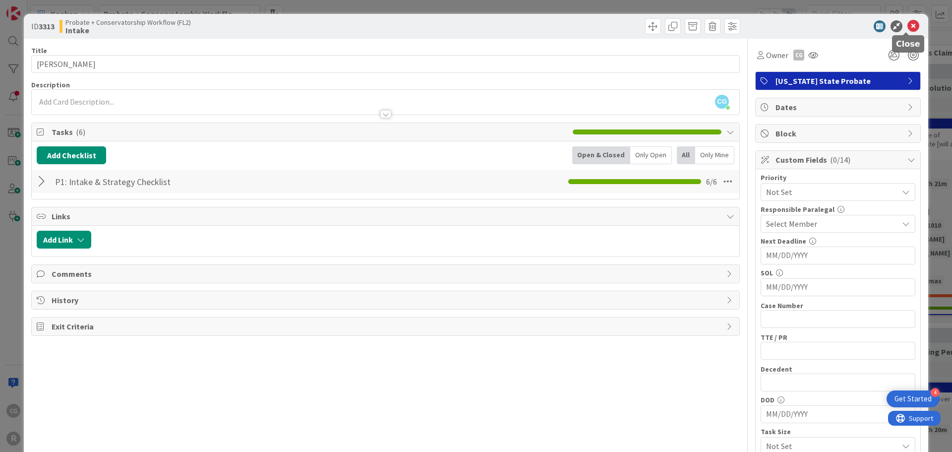
click at [755, 27] on icon at bounding box center [913, 26] width 12 height 12
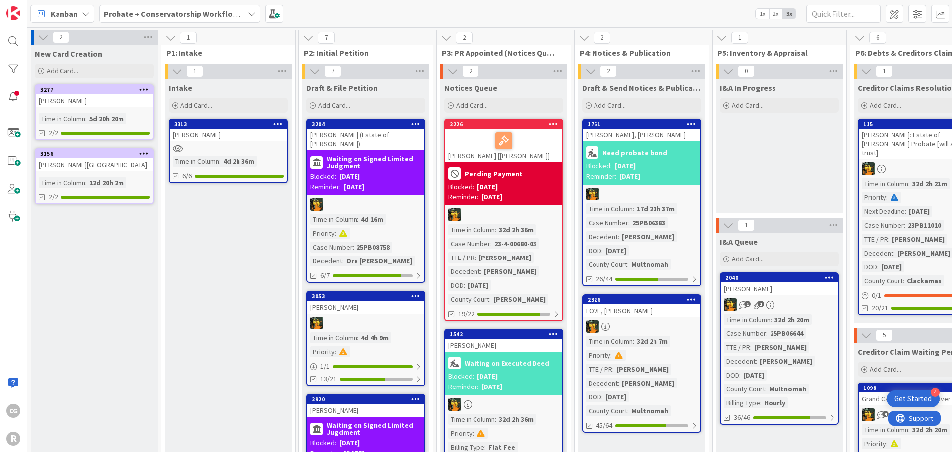
click at [106, 104] on div "[PERSON_NAME]" at bounding box center [94, 100] width 117 height 13
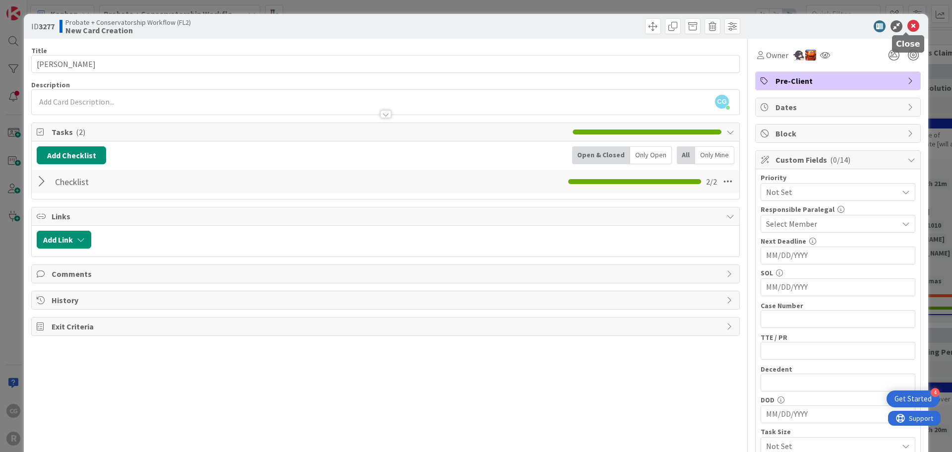
click at [755, 27] on icon at bounding box center [913, 26] width 12 height 12
